Goal: Task Accomplishment & Management: Manage account settings

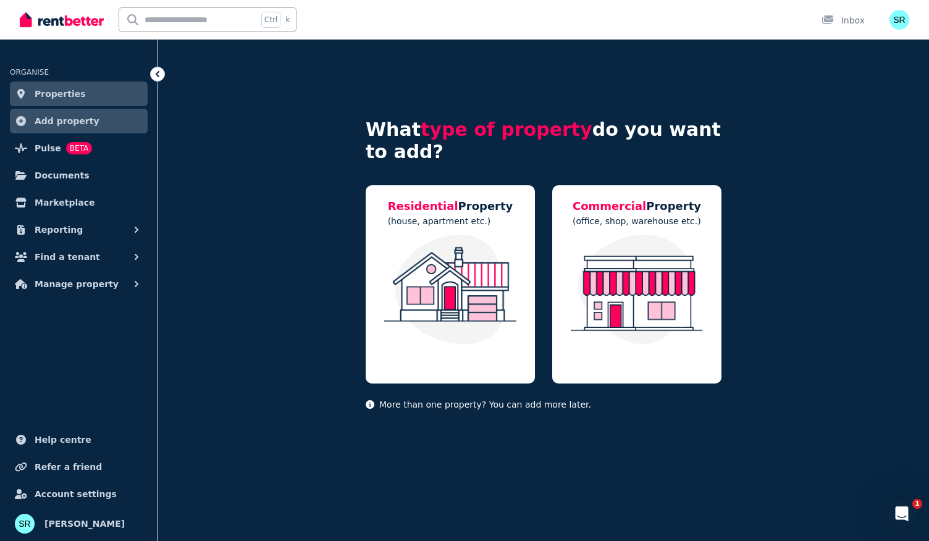
click at [63, 15] on img at bounding box center [62, 19] width 84 height 19
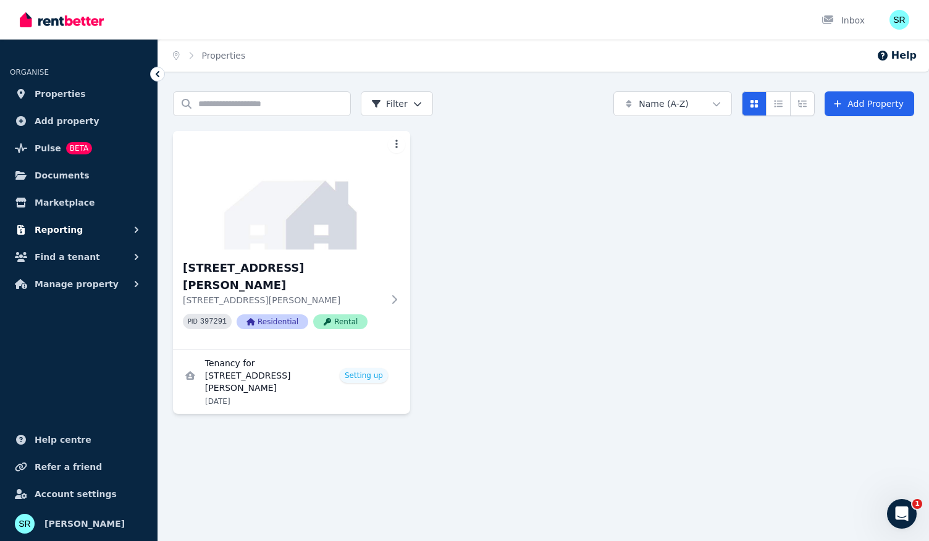
click at [113, 224] on button "Reporting" at bounding box center [79, 229] width 138 height 25
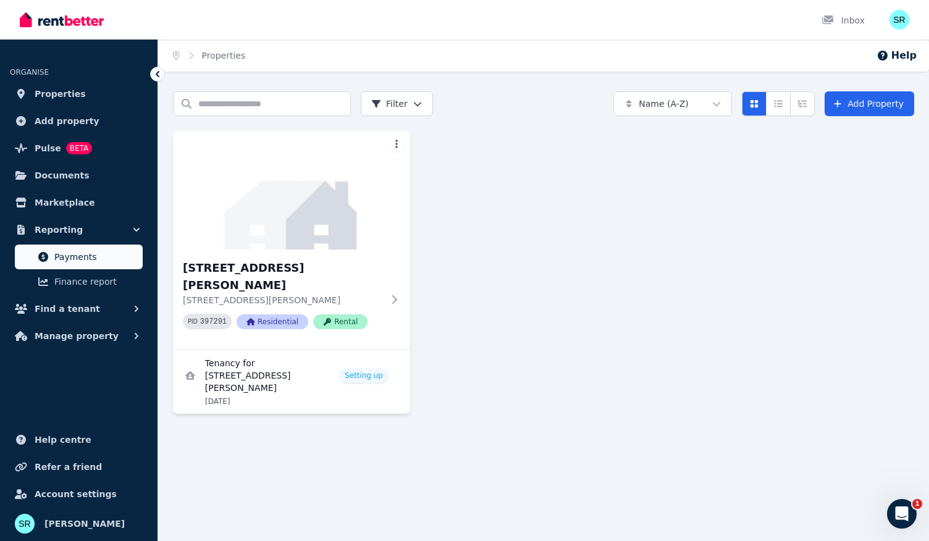
click at [95, 265] on link "Payments" at bounding box center [79, 257] width 128 height 25
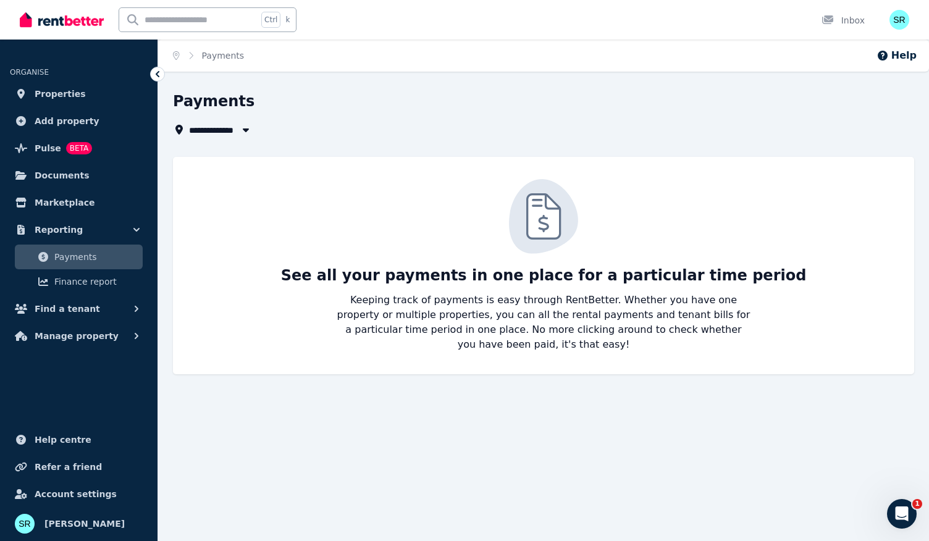
click at [221, 134] on span "All Properties" at bounding box center [226, 129] width 75 height 15
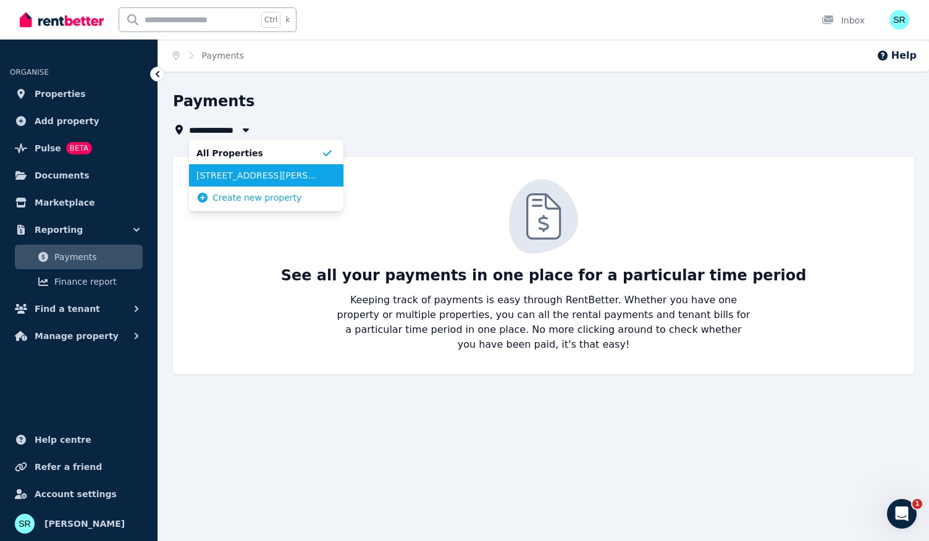
click at [225, 170] on span "Unit 1 4/8 Gordon St, Bankstown" at bounding box center [258, 175] width 125 height 12
type input "**********"
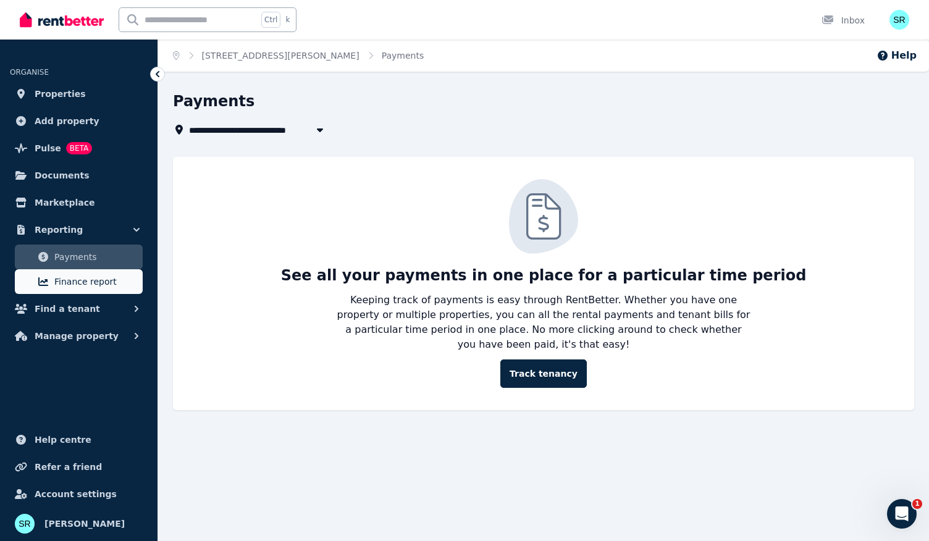
click at [98, 288] on span "Finance report" at bounding box center [95, 281] width 83 height 15
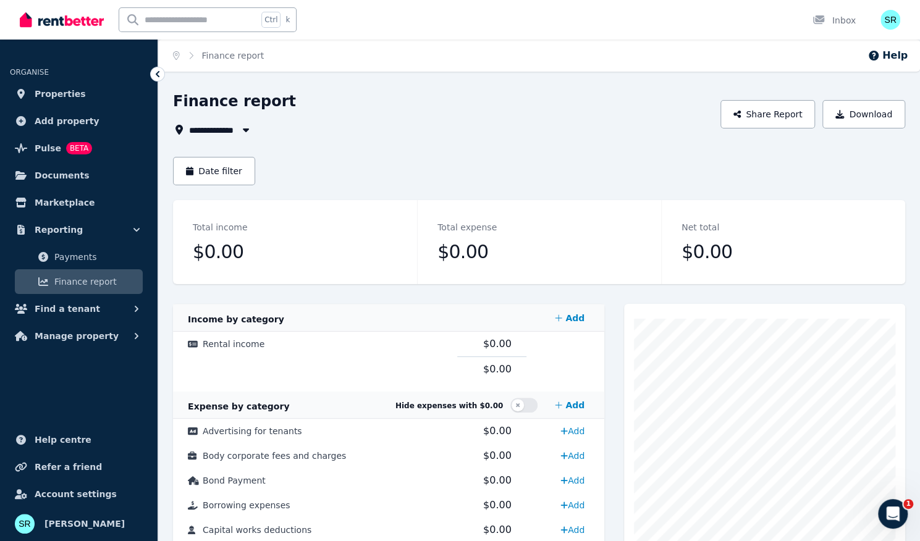
scroll to position [3, 0]
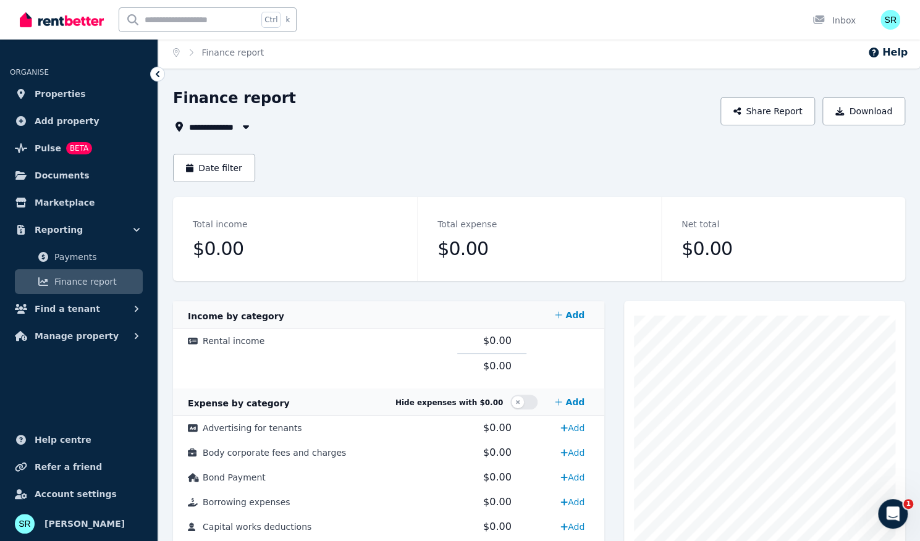
click at [73, 22] on img at bounding box center [62, 19] width 84 height 19
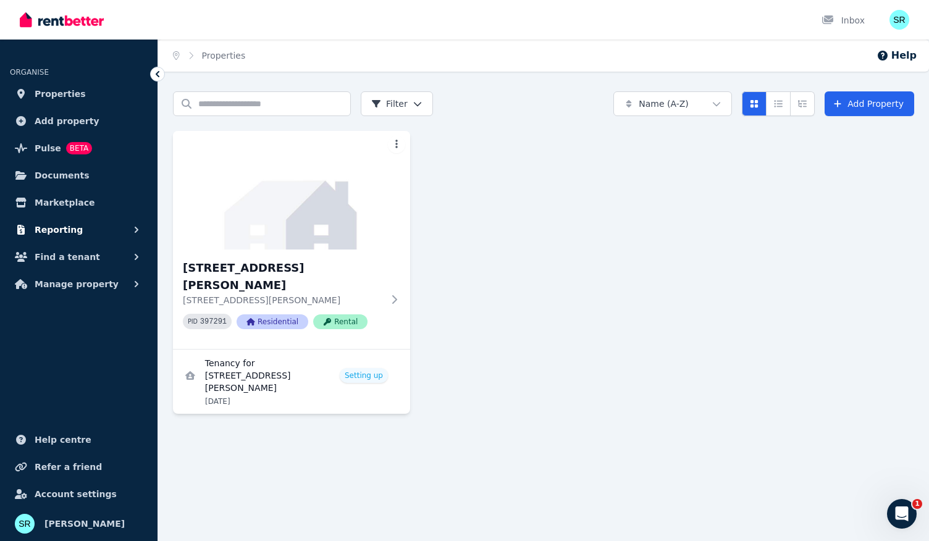
click at [121, 228] on button "Reporting" at bounding box center [79, 229] width 138 height 25
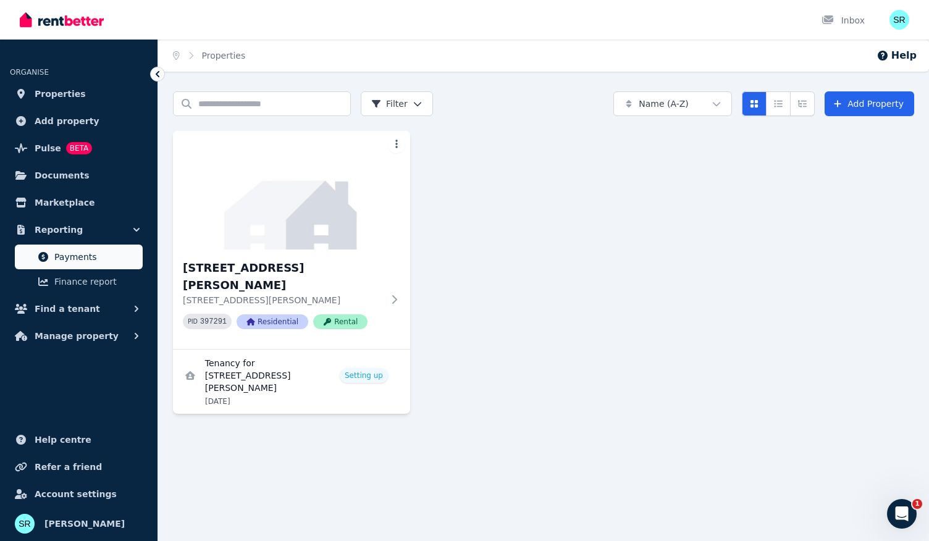
click at [89, 265] on link "Payments" at bounding box center [79, 257] width 128 height 25
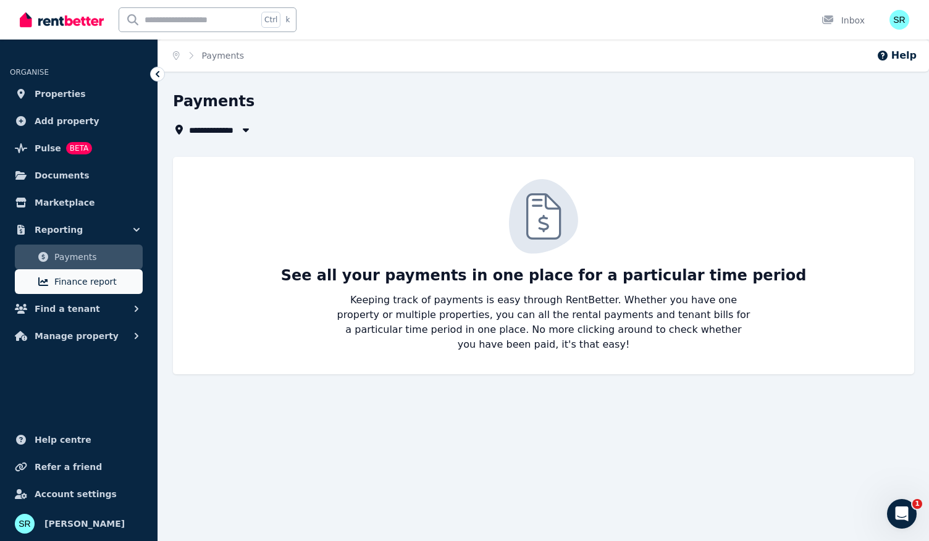
click at [93, 281] on span "Finance report" at bounding box center [95, 281] width 83 height 15
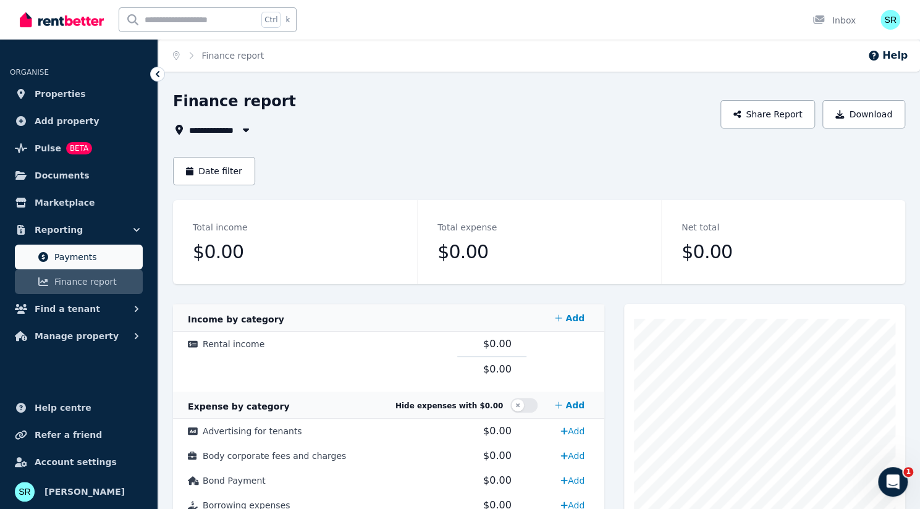
click at [126, 247] on link "Payments" at bounding box center [79, 257] width 128 height 25
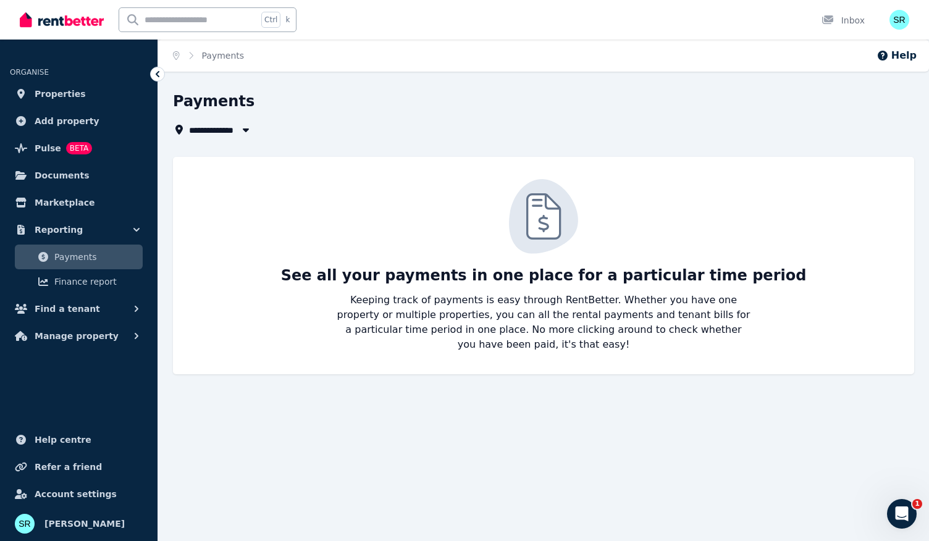
click at [238, 135] on button "button" at bounding box center [246, 129] width 22 height 15
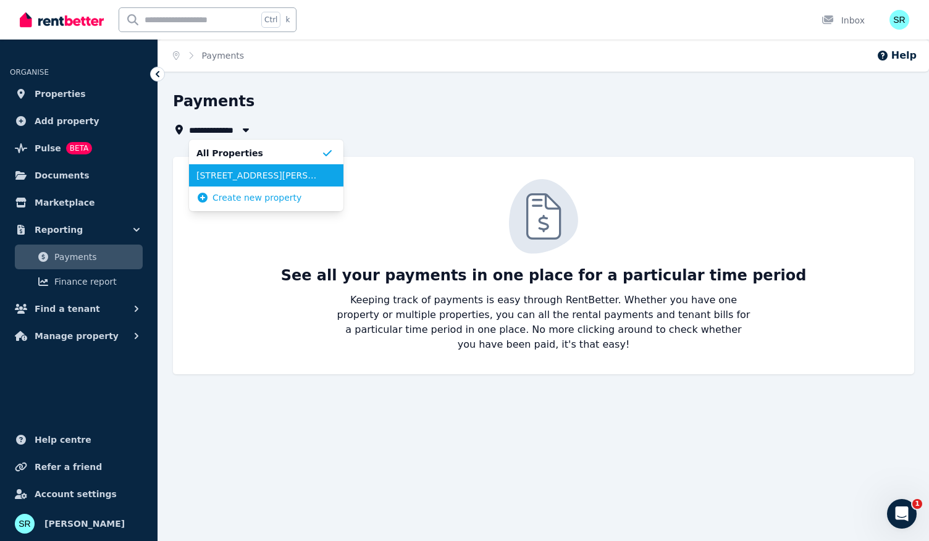
click at [235, 175] on span "Unit 1 4/8 Gordon St, Bankstown" at bounding box center [258, 175] width 125 height 12
type input "**********"
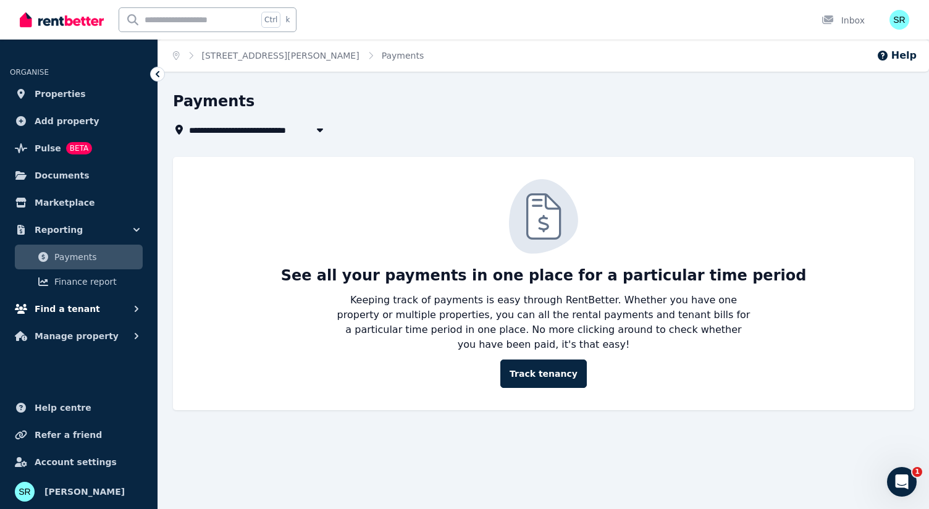
click at [77, 317] on button "Find a tenant" at bounding box center [79, 308] width 138 height 25
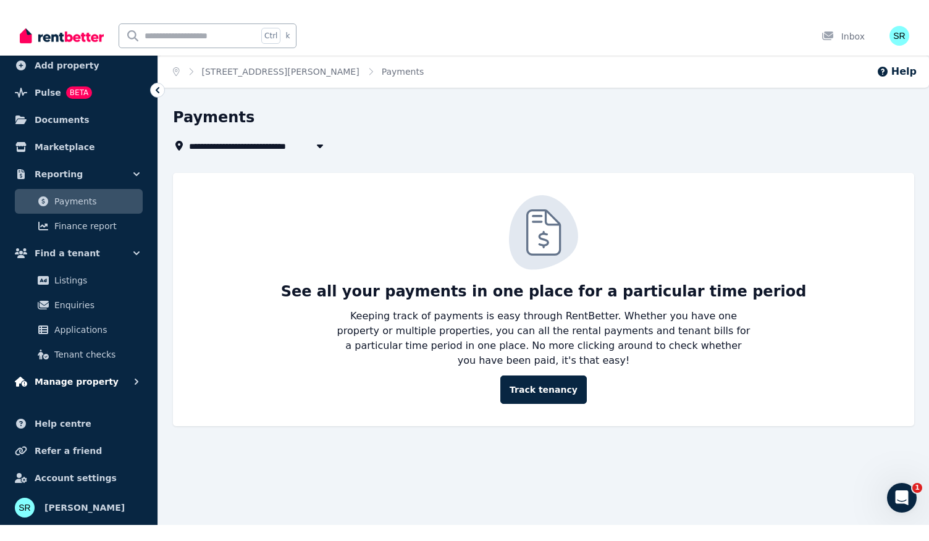
scroll to position [40, 0]
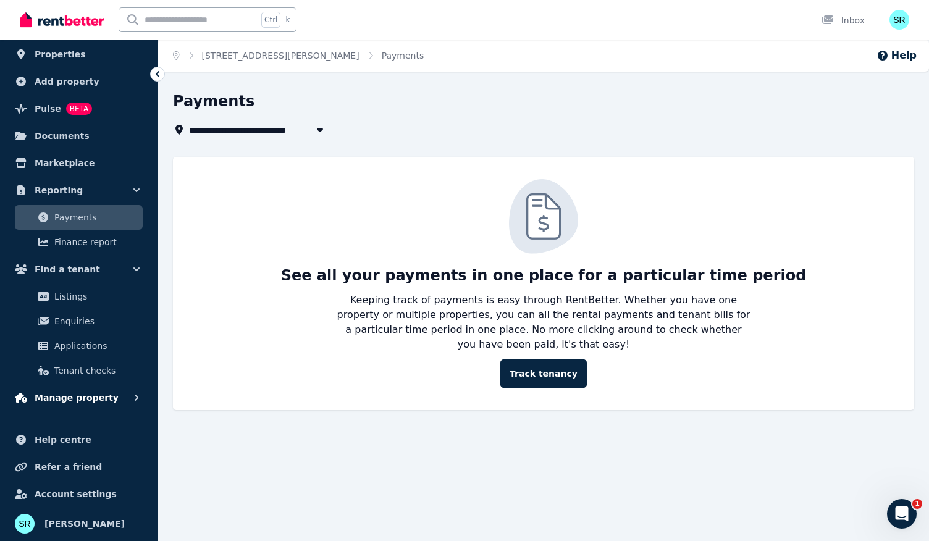
click at [87, 398] on span "Manage property" at bounding box center [77, 397] width 84 height 15
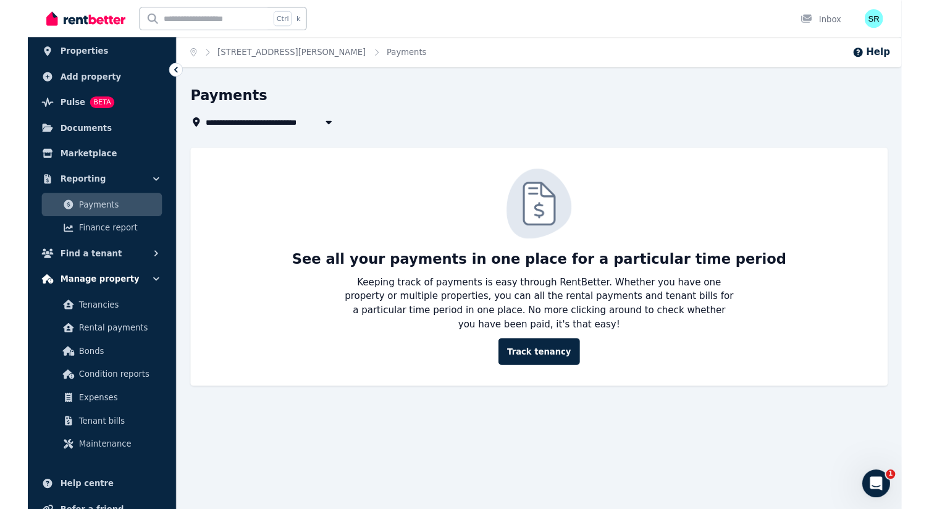
scroll to position [114, 0]
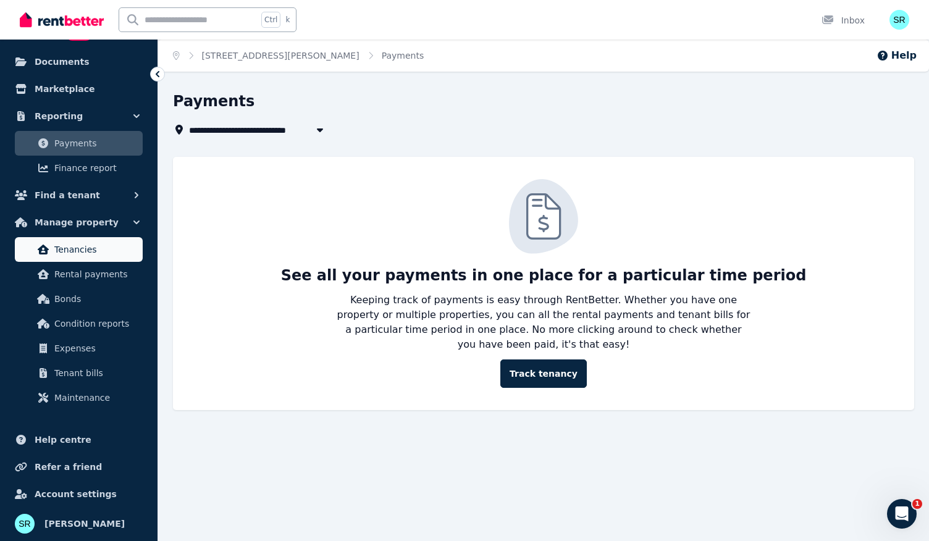
click at [115, 256] on span "Tenancies" at bounding box center [95, 249] width 83 height 15
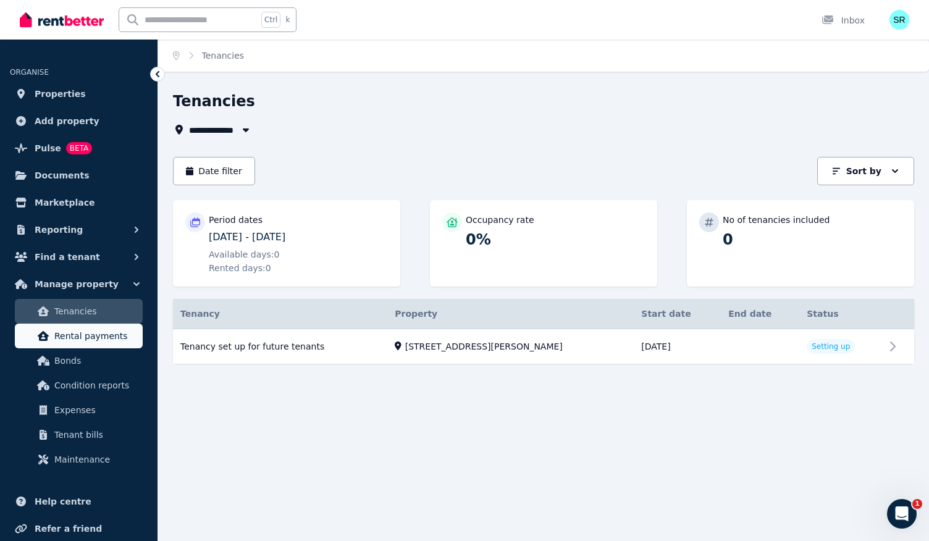
click at [114, 343] on span "Rental payments" at bounding box center [95, 336] width 83 height 15
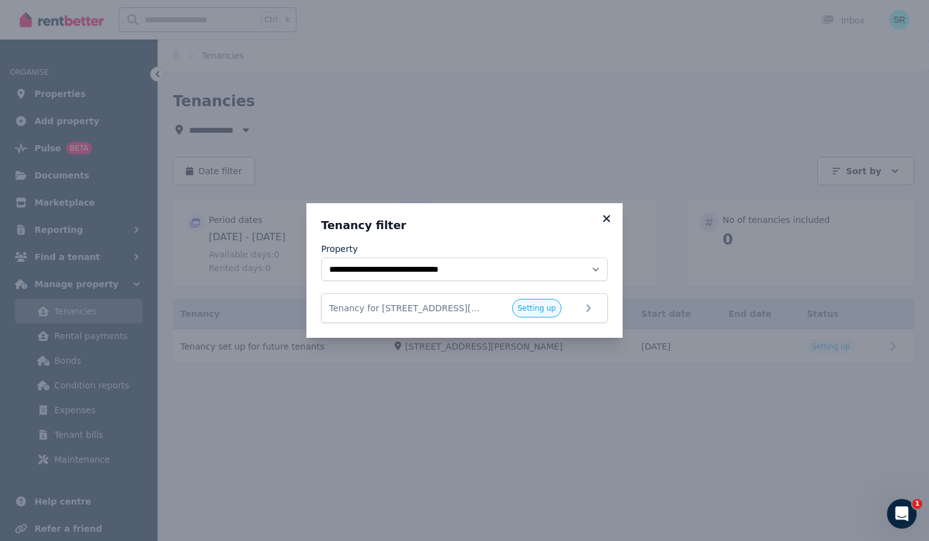
click at [608, 218] on icon at bounding box center [606, 218] width 7 height 7
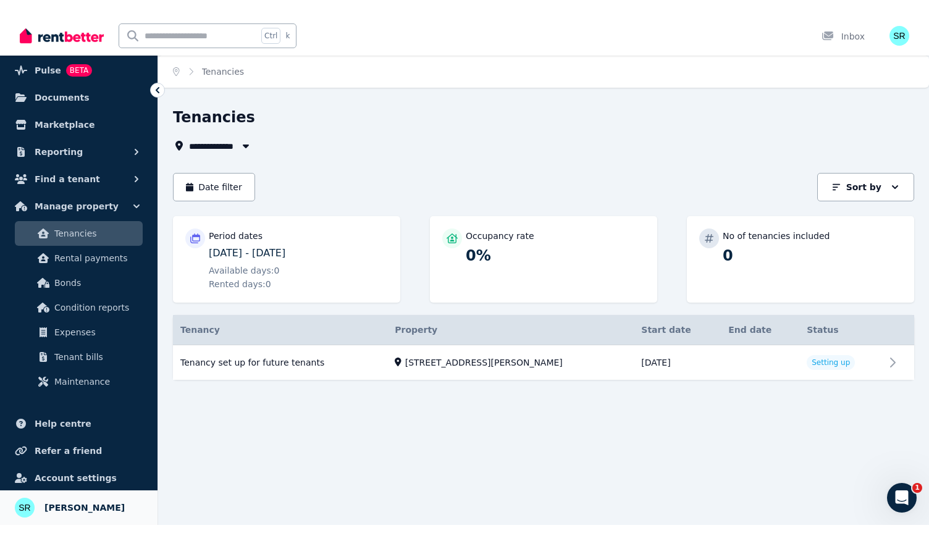
scroll to position [62, 0]
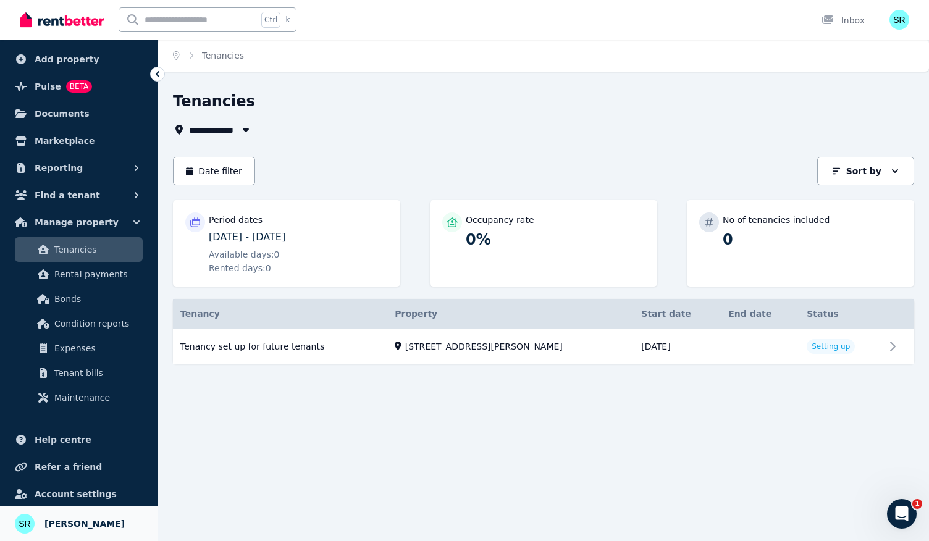
click at [70, 527] on span "[PERSON_NAME]" at bounding box center [84, 523] width 80 height 15
